Goal: Communication & Community: Answer question/provide support

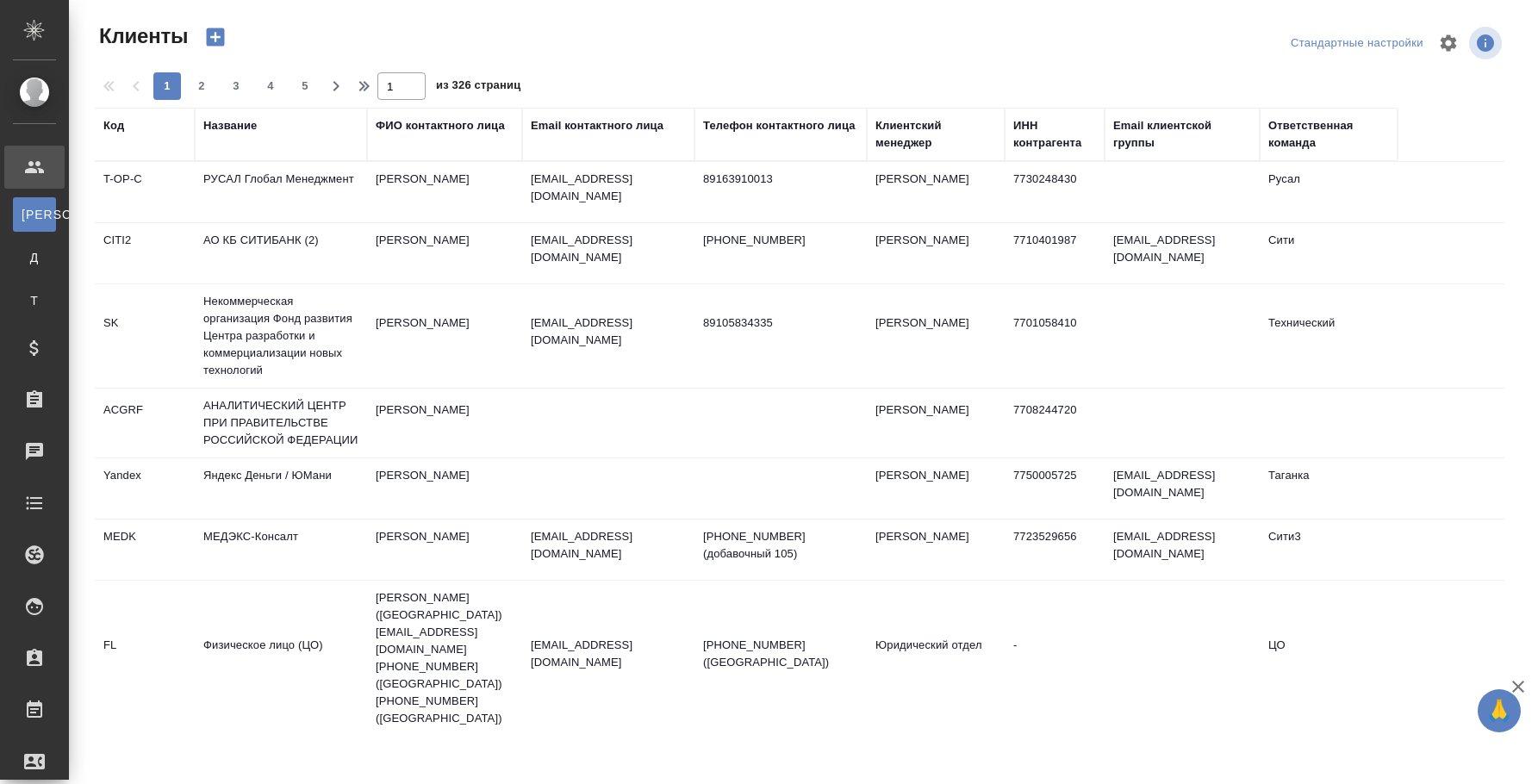
select select "RU"
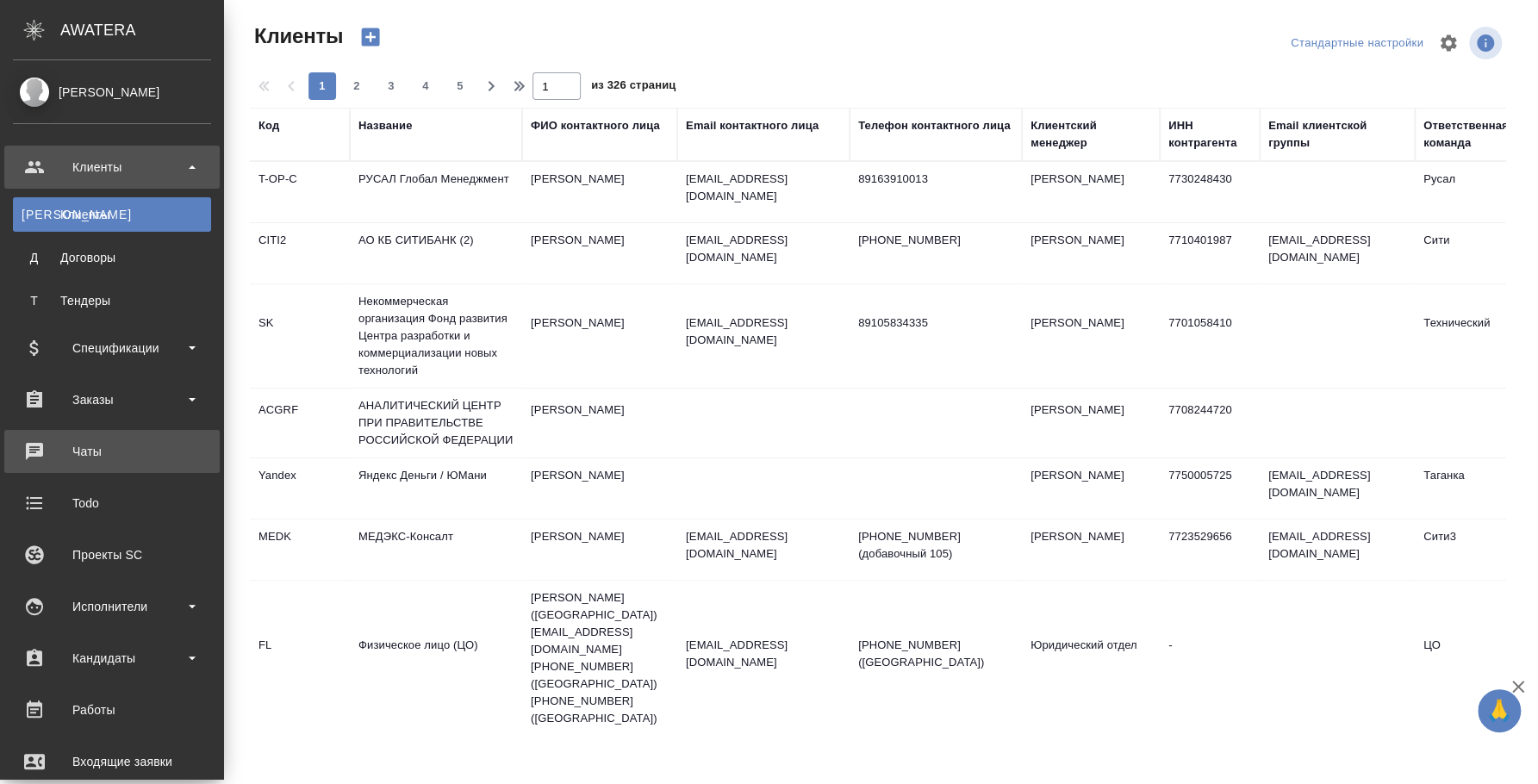
click at [133, 440] on div "Чаты" at bounding box center [111, 451] width 198 height 26
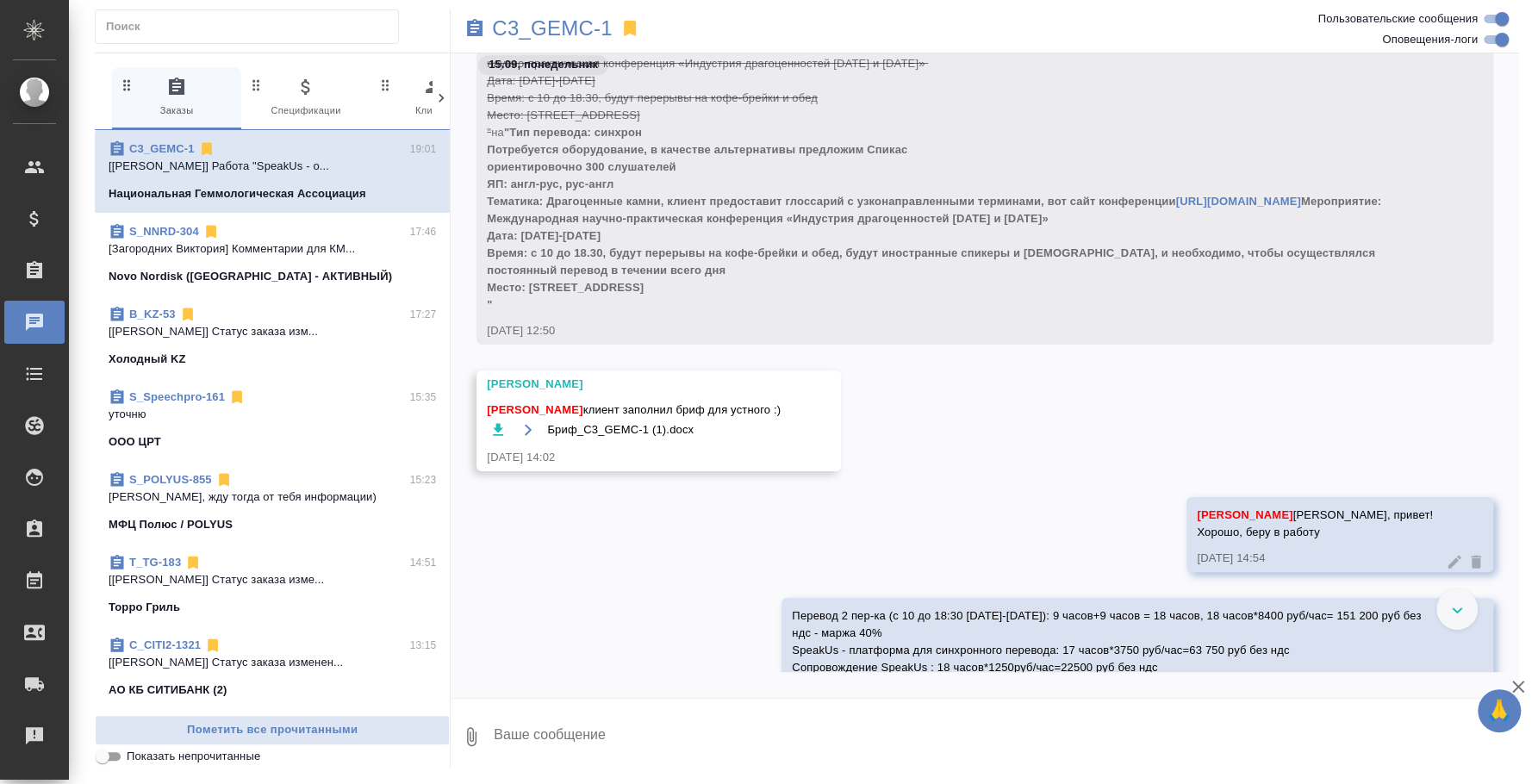
scroll to position [1276, 0]
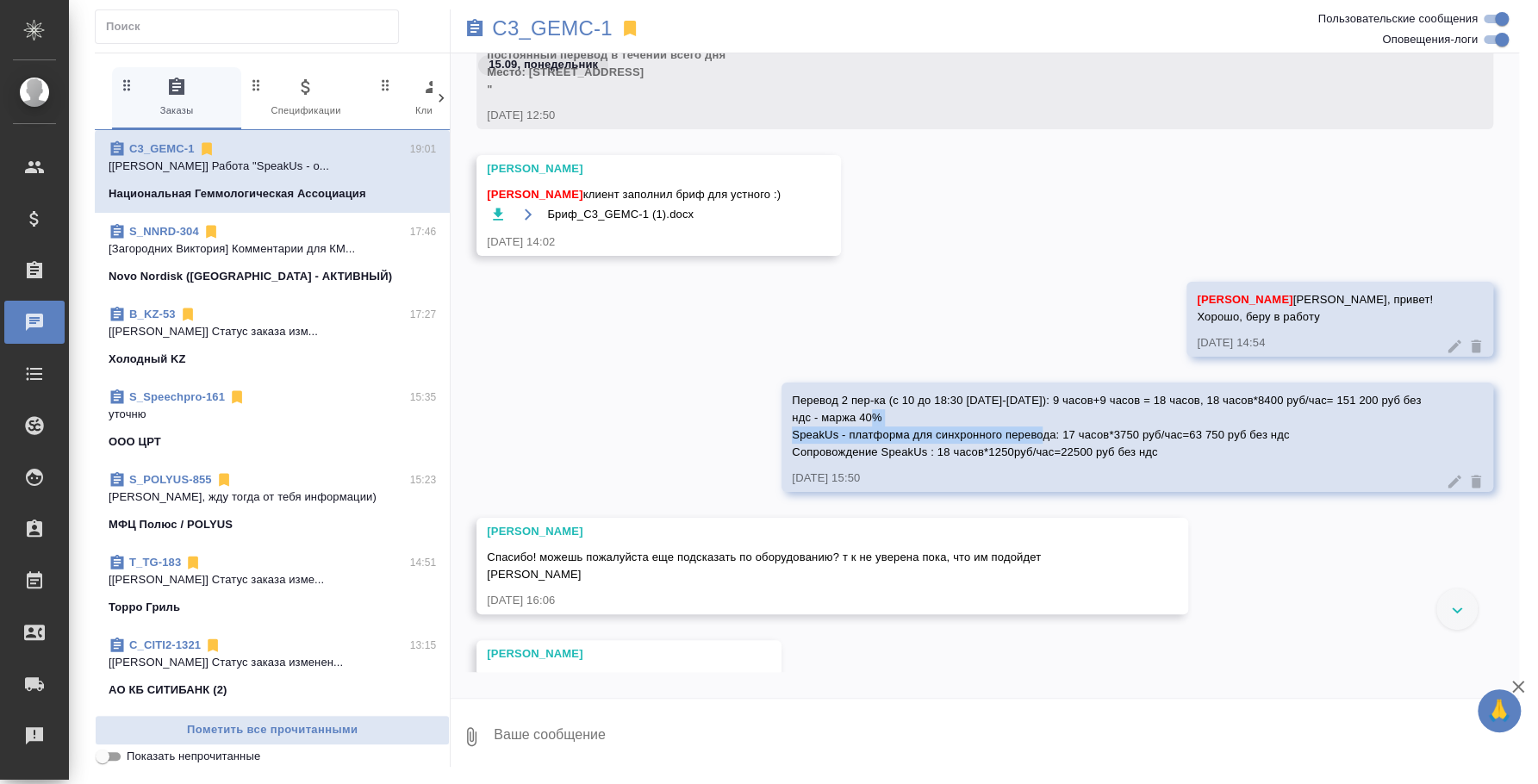
drag, startPoint x: 787, startPoint y: 431, endPoint x: 1050, endPoint y: 433, distance: 263.0
click at [1050, 433] on span "Перевод 2 пер-ка (с 10 до 18:30 [DATE]-[DATE]): 9 часов+9 часов = 18 часов, 18 …" at bounding box center [1108, 426] width 632 height 65
copy span "SpeakUs - платформа для синхронного перевода"
click at [1446, 476] on icon at bounding box center [1454, 482] width 17 height 17
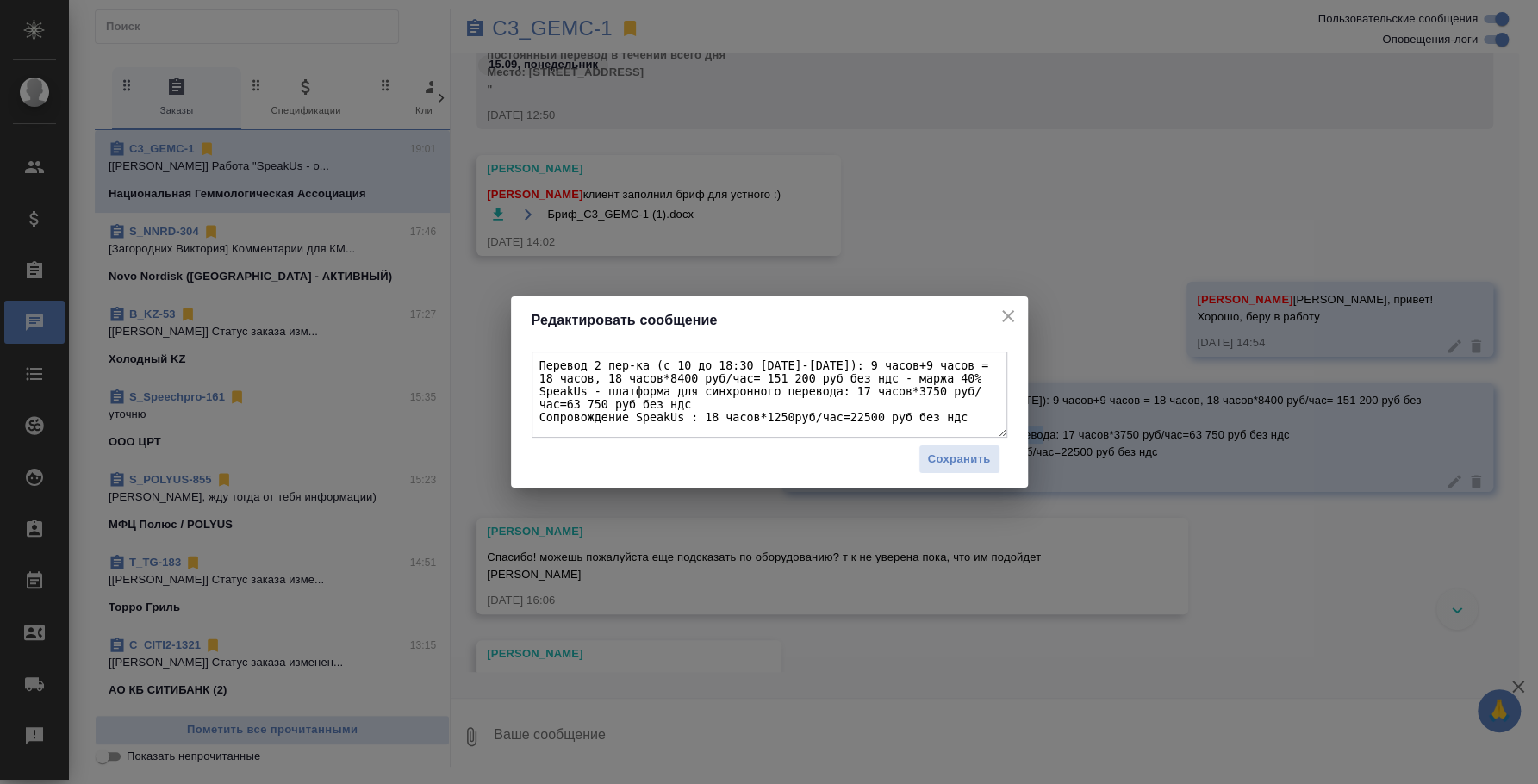
click at [802, 406] on textarea "Перевод 2 пер-ка (с 10 до 18:30 [DATE]-[DATE]): 9 часов+9 часов = 18 часов, 18 …" at bounding box center [769, 395] width 476 height 86
click at [843, 389] on textarea "Перевод 2 пер-ка (с 10 до 18:30 [DATE]-[DATE]): 9 часов+9 часов = 18 часов, 18 …" at bounding box center [769, 395] width 476 height 86
click at [977, 388] on textarea "Перевод 2 пер-ка (с 10 до 18:30 [DATE]-[DATE]): 9 часов+9 часов = 18 часов, 18 …" at bounding box center [769, 395] width 476 height 86
type textarea "Перевод 2 пер-ка (с 10 до 18:30 [DATE]-[DATE]): 9 часов+9 часов = 18 часов, 18 …"
click at [947, 465] on span "Сохранить" at bounding box center [960, 460] width 63 height 20
